Goal: Task Accomplishment & Management: Manage account settings

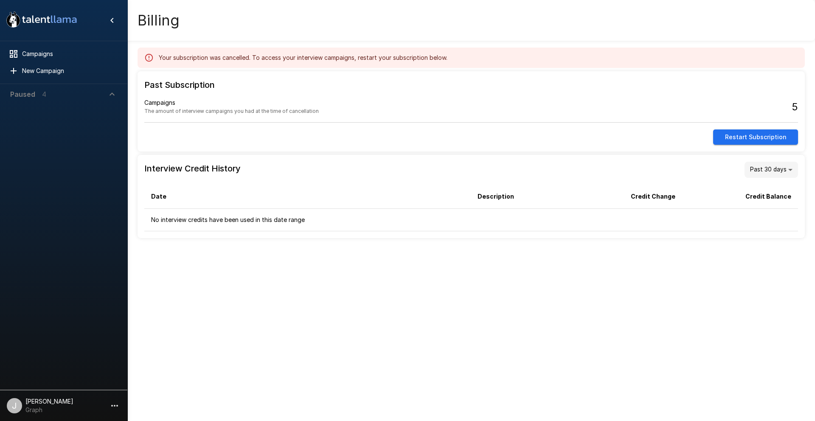
click at [50, 402] on p "John LaMarche" at bounding box center [49, 401] width 48 height 8
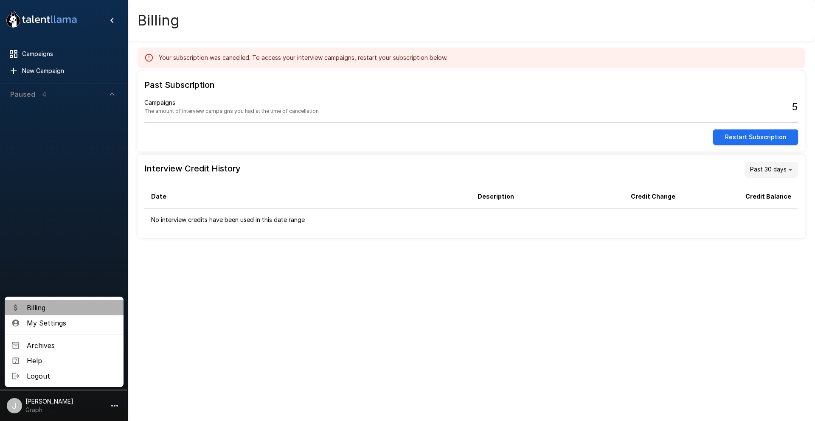
click at [60, 313] on li "Billing" at bounding box center [64, 307] width 119 height 15
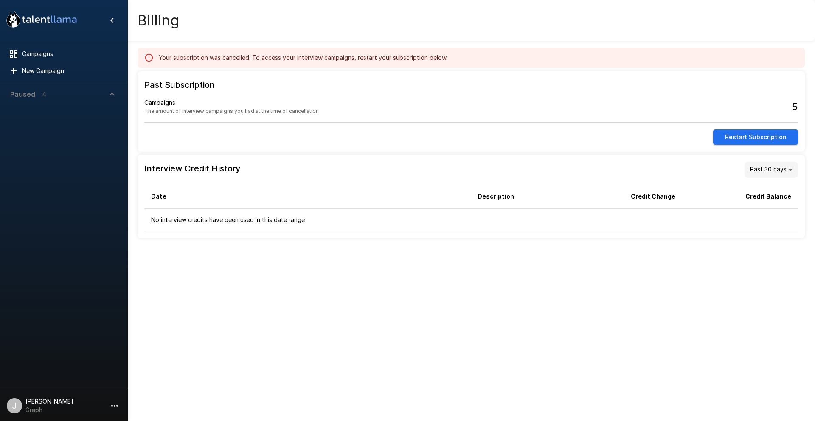
click at [33, 399] on p "John LaMarche" at bounding box center [49, 401] width 48 height 8
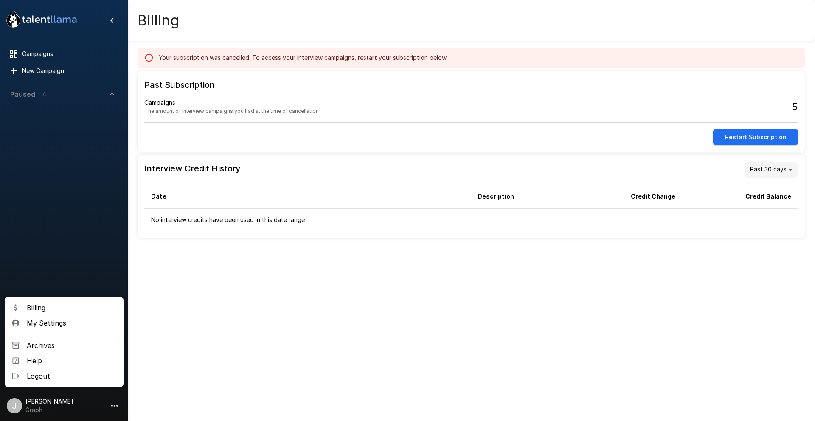
click at [43, 304] on span "Billing" at bounding box center [72, 308] width 90 height 10
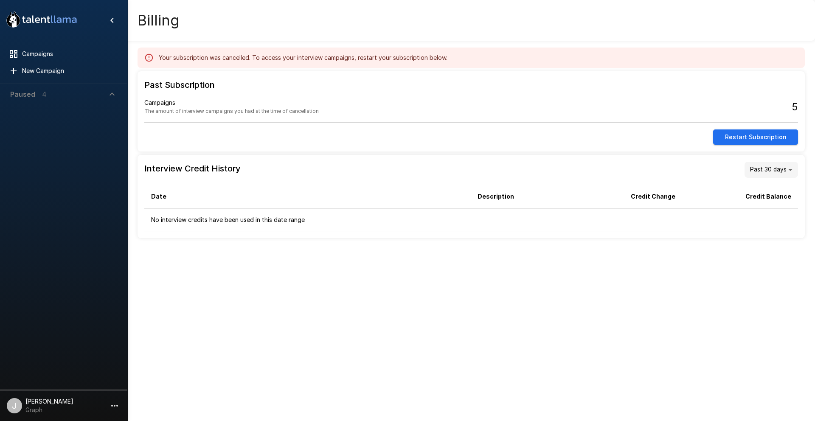
click at [795, 104] on h5 "5" at bounding box center [795, 107] width 6 height 14
click at [61, 48] on div "Campaigns" at bounding box center [63, 53] width 121 height 15
click at [24, 52] on span "Campaigns" at bounding box center [69, 54] width 95 height 8
